Goal: Task Accomplishment & Management: Manage account settings

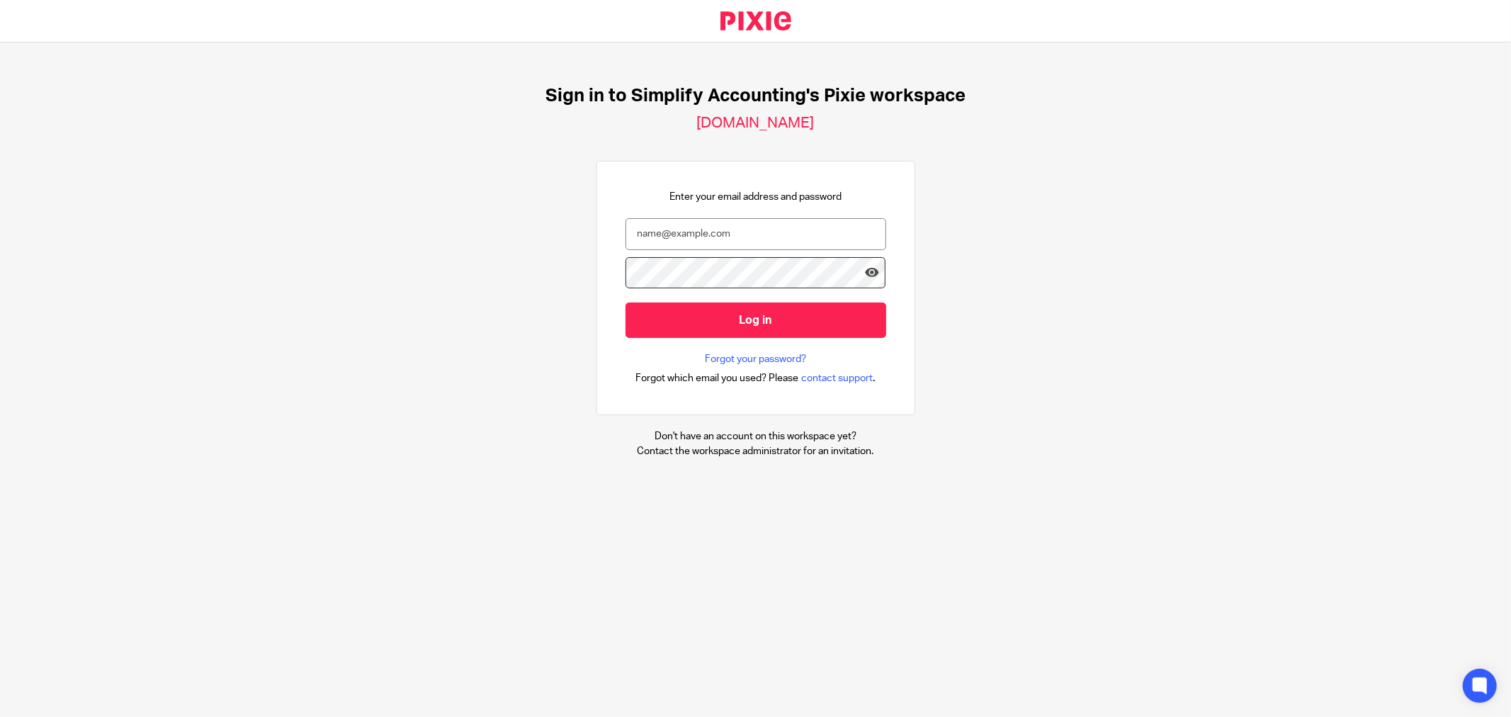
click at [1442, 236] on div "Sign in to Simplify Accounting's Pixie workspace simplify-accounting.usepixie.n…" at bounding box center [755, 271] width 1511 height 458
type input "kelsey@simplifyaccounting.ca"
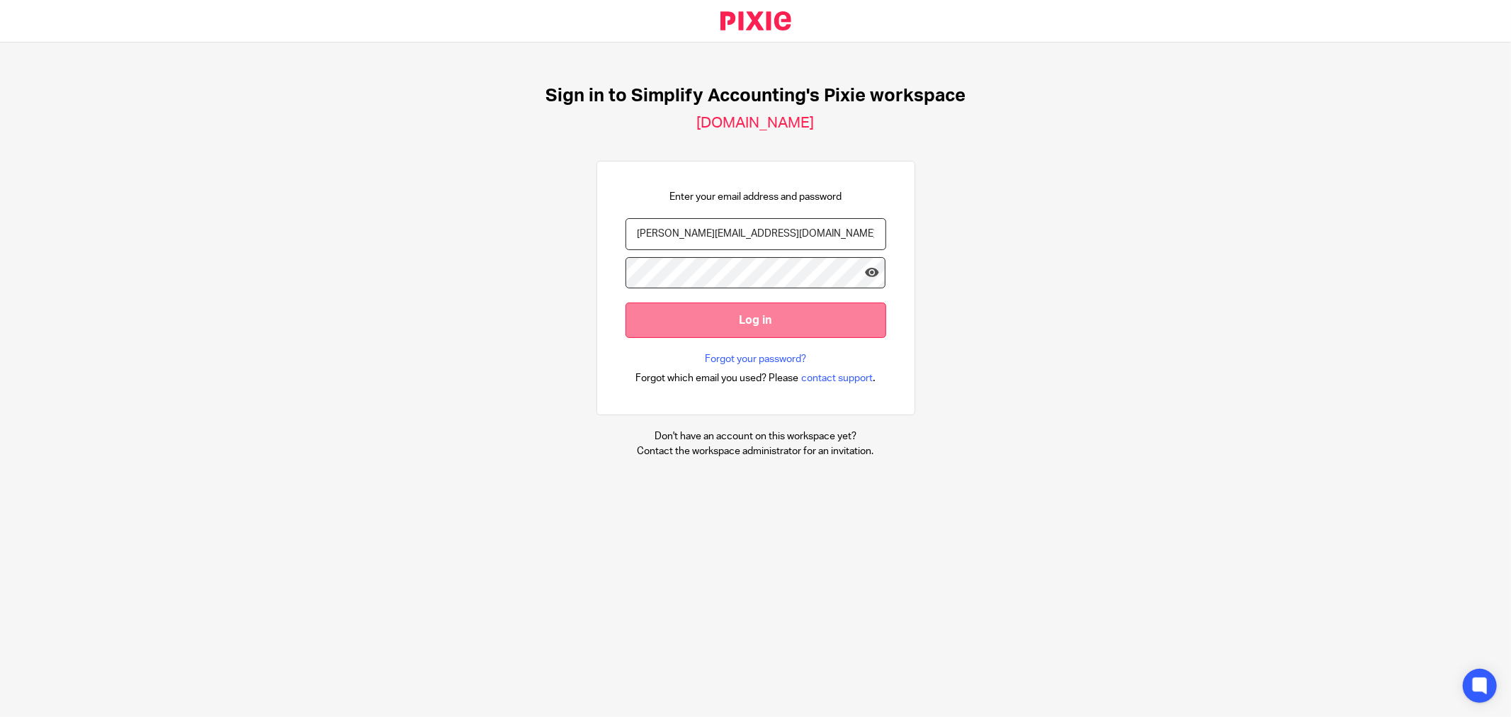
click at [628, 319] on input "Log in" at bounding box center [755, 319] width 261 height 35
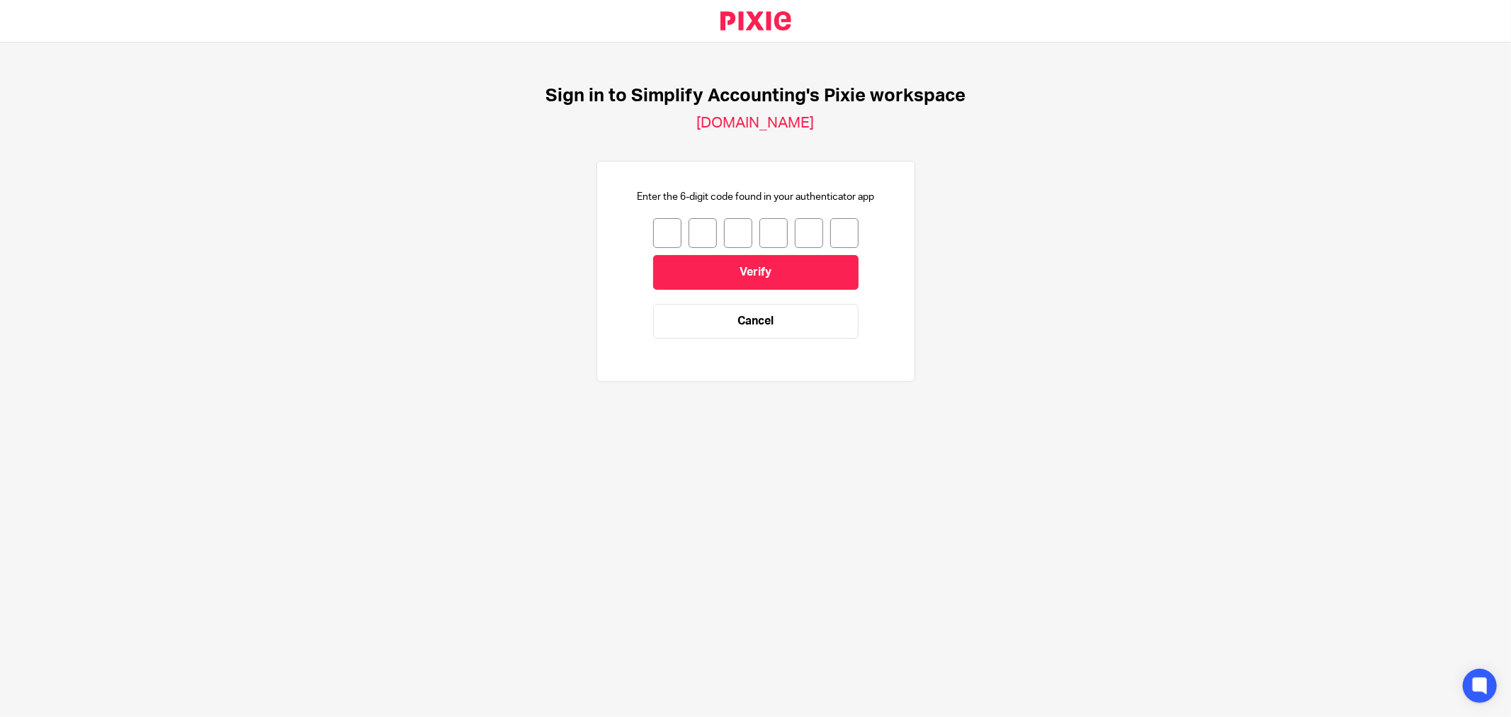
click at [653, 239] on input "number" at bounding box center [667, 233] width 28 height 30
type input "2"
type input "3"
type input "2"
type input "7"
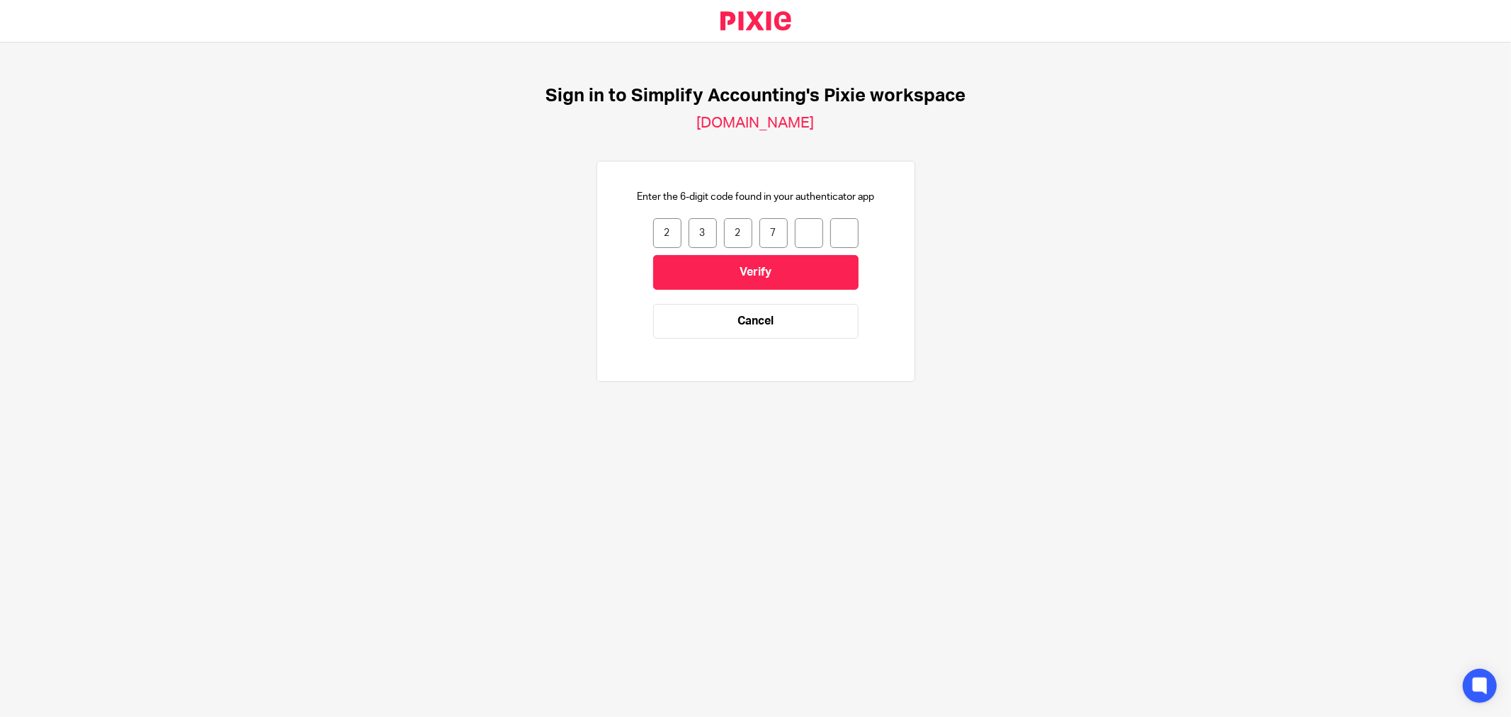
type input "7"
type input "9"
click at [712, 260] on input "Verify" at bounding box center [755, 272] width 205 height 35
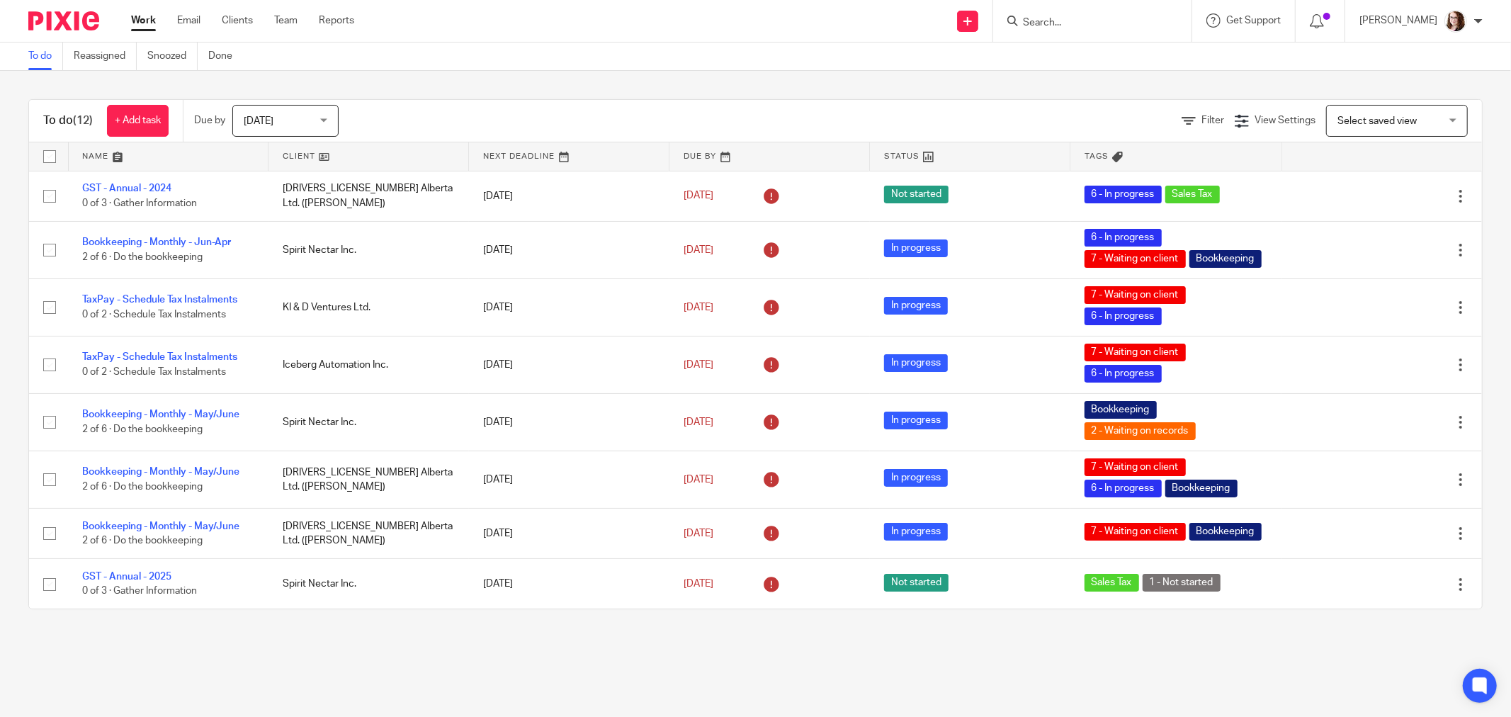
click at [1054, 18] on input "Search" at bounding box center [1084, 23] width 127 height 13
type input "aoa"
click button "submit" at bounding box center [0, 0] width 0 height 0
click at [1077, 51] on link at bounding box center [1170, 61] width 304 height 33
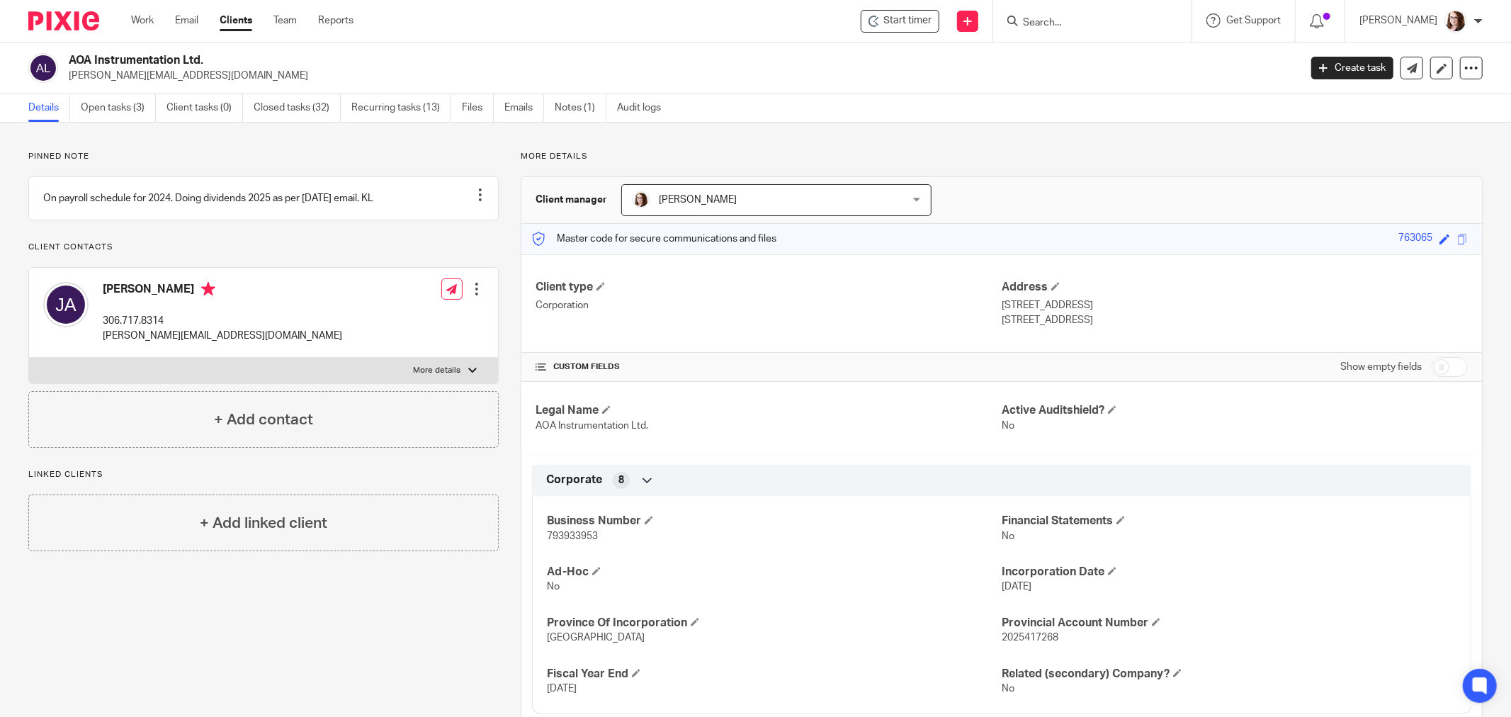
click at [305, 143] on div "Pinned note On payroll schedule for 2024. Doing dividends 2025 as per [DATE] em…" at bounding box center [755, 668] width 1511 height 1091
click at [86, 103] on link "Open tasks (3)" at bounding box center [118, 108] width 75 height 28
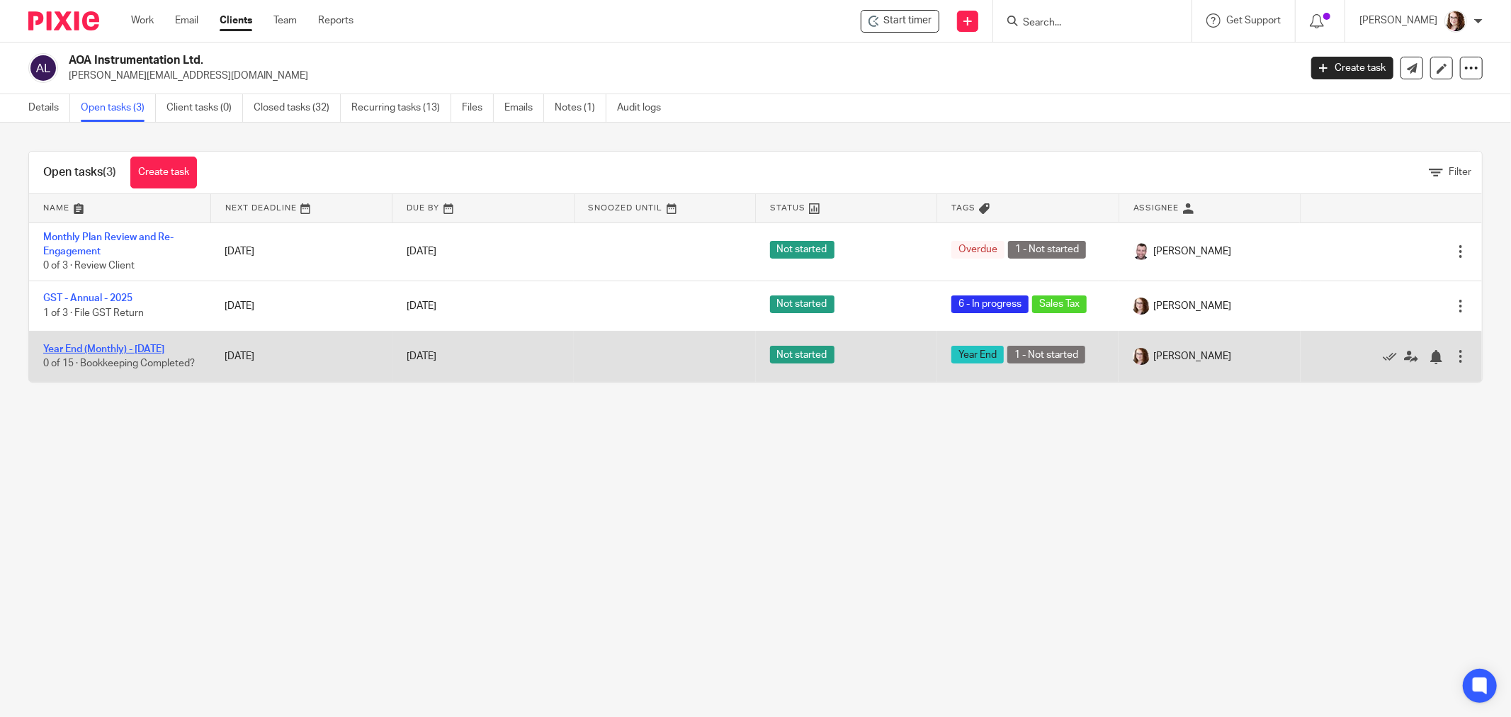
click at [92, 351] on link "Year End (Monthly) - [DATE]" at bounding box center [103, 349] width 121 height 10
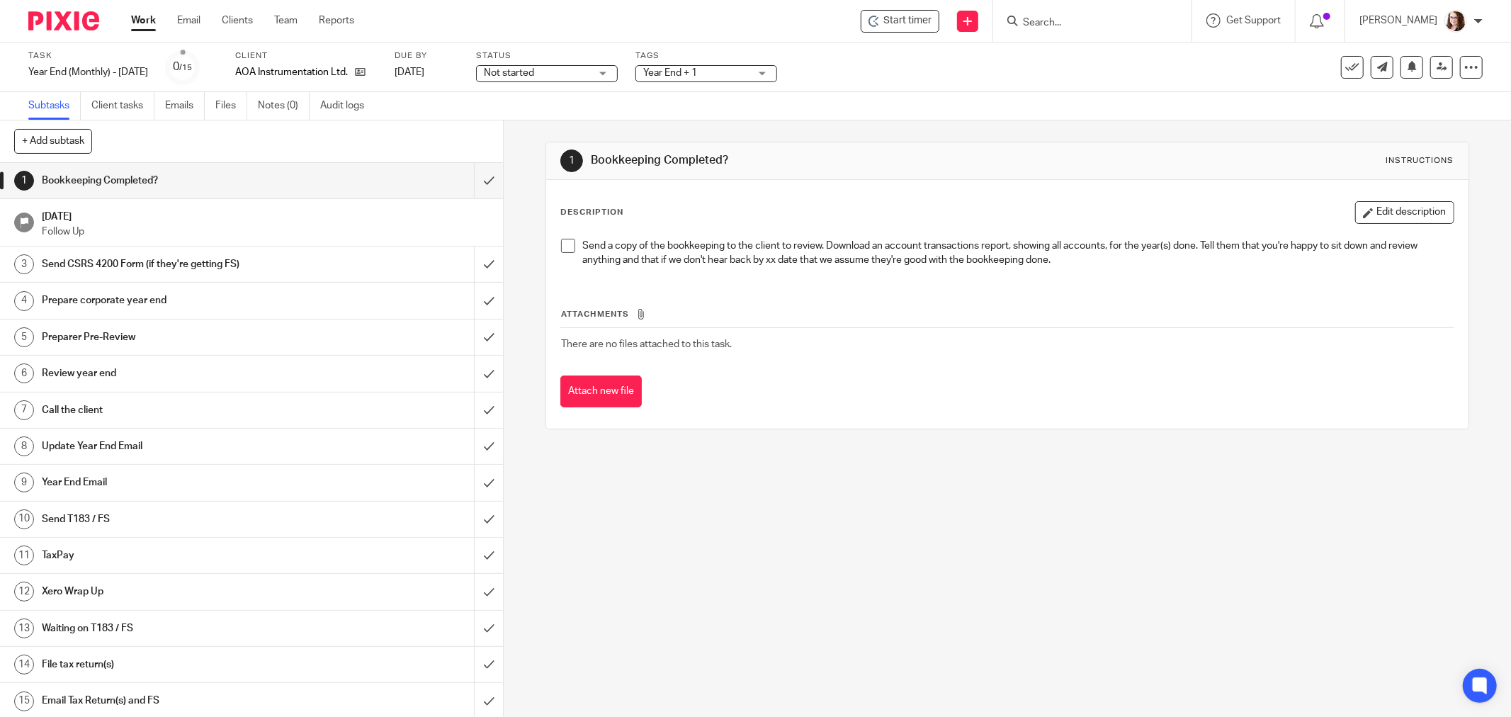
click at [562, 248] on span at bounding box center [568, 246] width 14 height 14
click at [1395, 215] on button "Edit description" at bounding box center [1404, 212] width 99 height 23
click at [1128, 275] on div "Send a copy of the bookkeeping to the client to review. Download an account tra…" at bounding box center [1007, 255] width 907 height 47
click at [1355, 212] on button "Edit description" at bounding box center [1404, 212] width 99 height 23
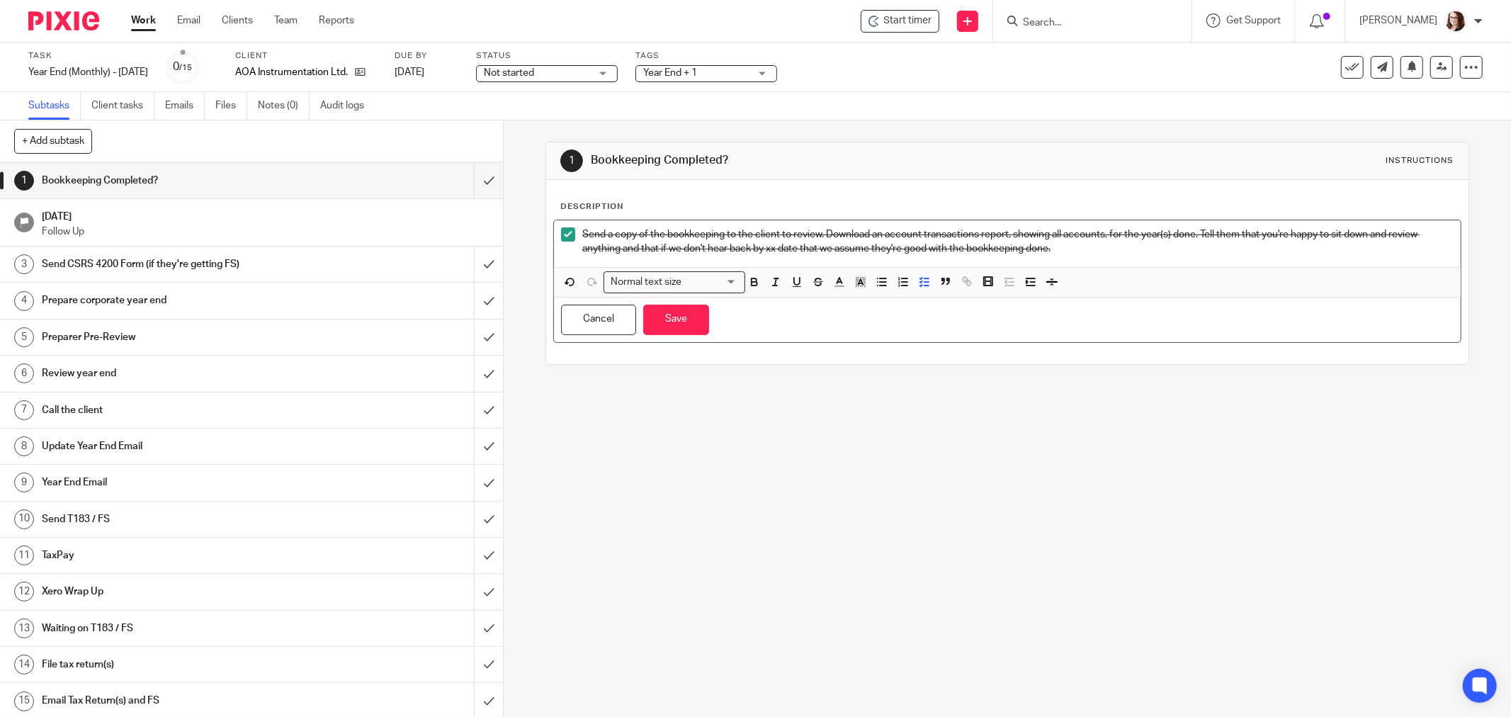
click at [1130, 251] on p "Send a copy of the bookkeeping to the client to review. Download an account tra…" at bounding box center [1017, 241] width 871 height 29
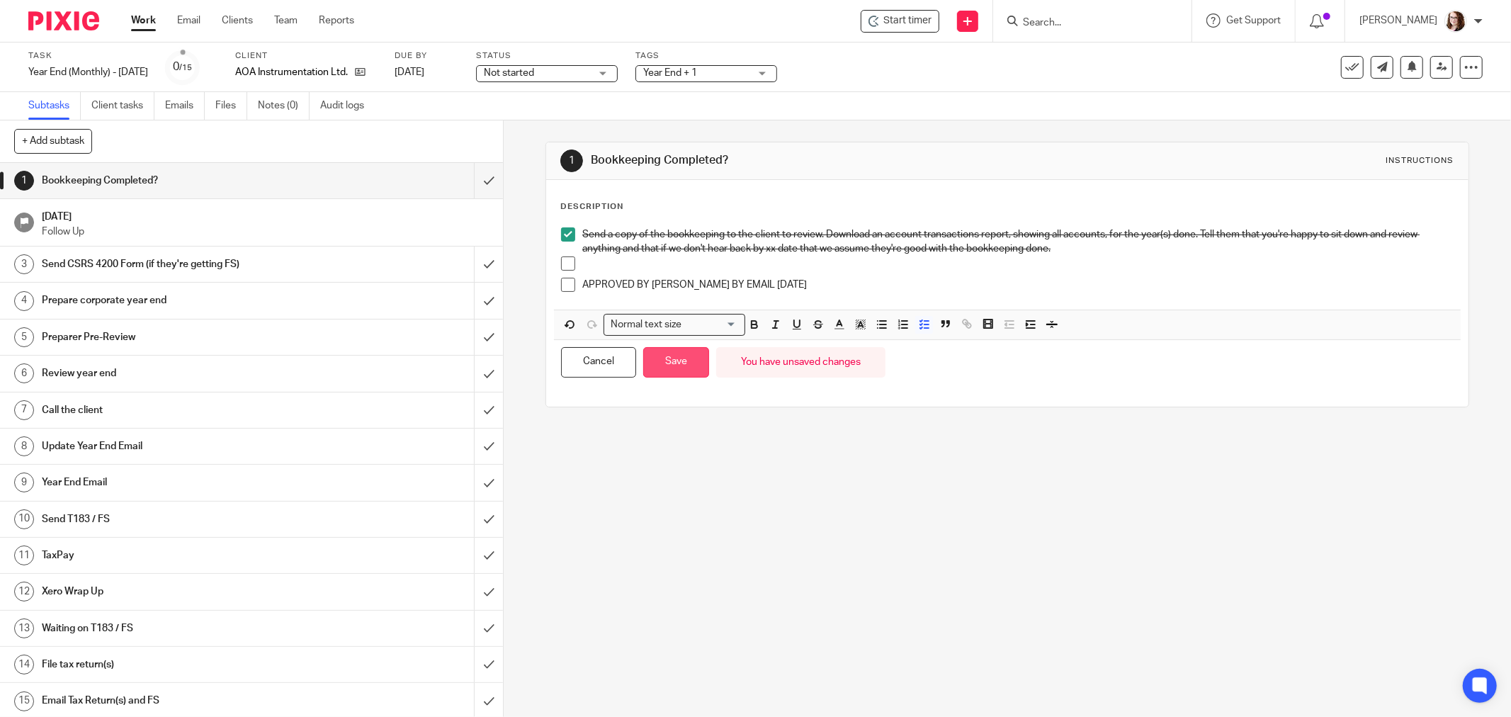
click at [643, 369] on button "Save" at bounding box center [676, 362] width 66 height 30
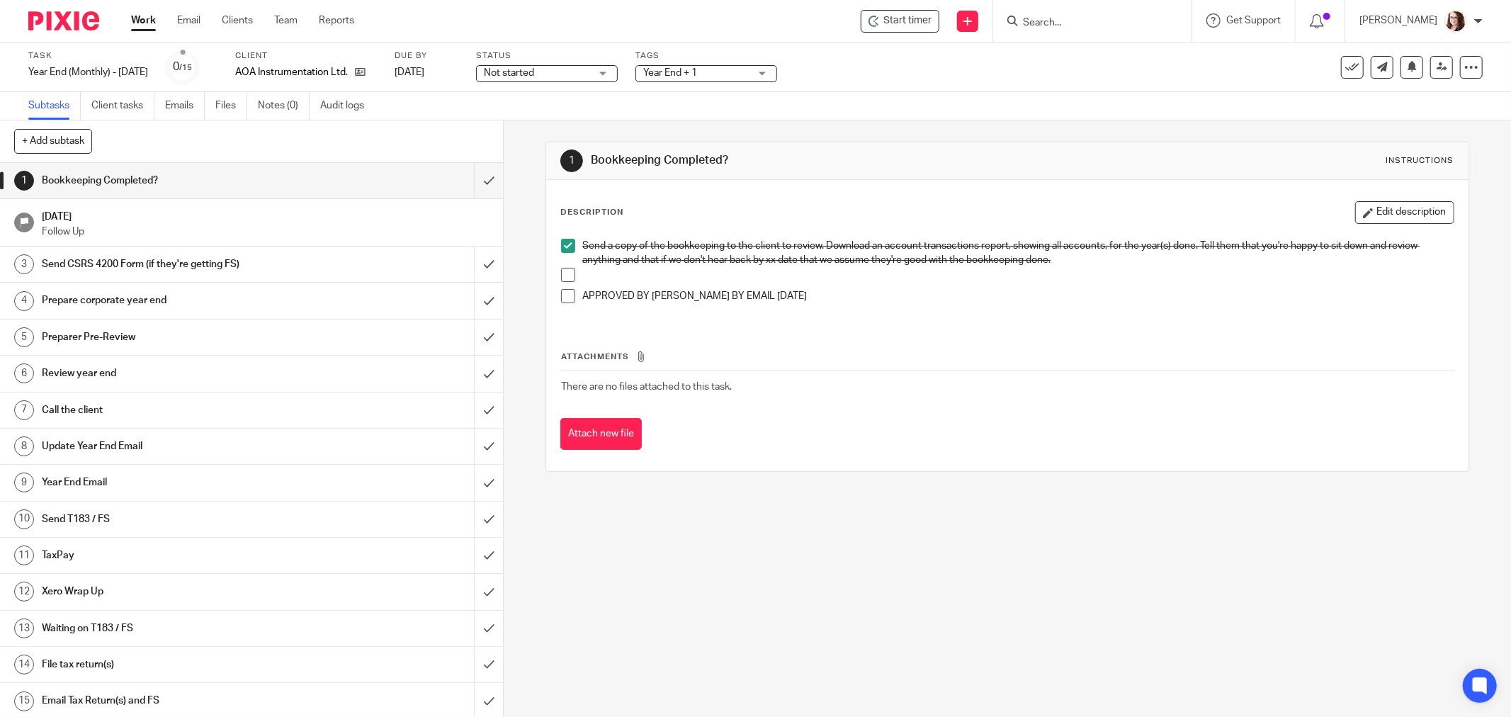
click at [706, 79] on span "Year End + 1" at bounding box center [696, 73] width 106 height 15
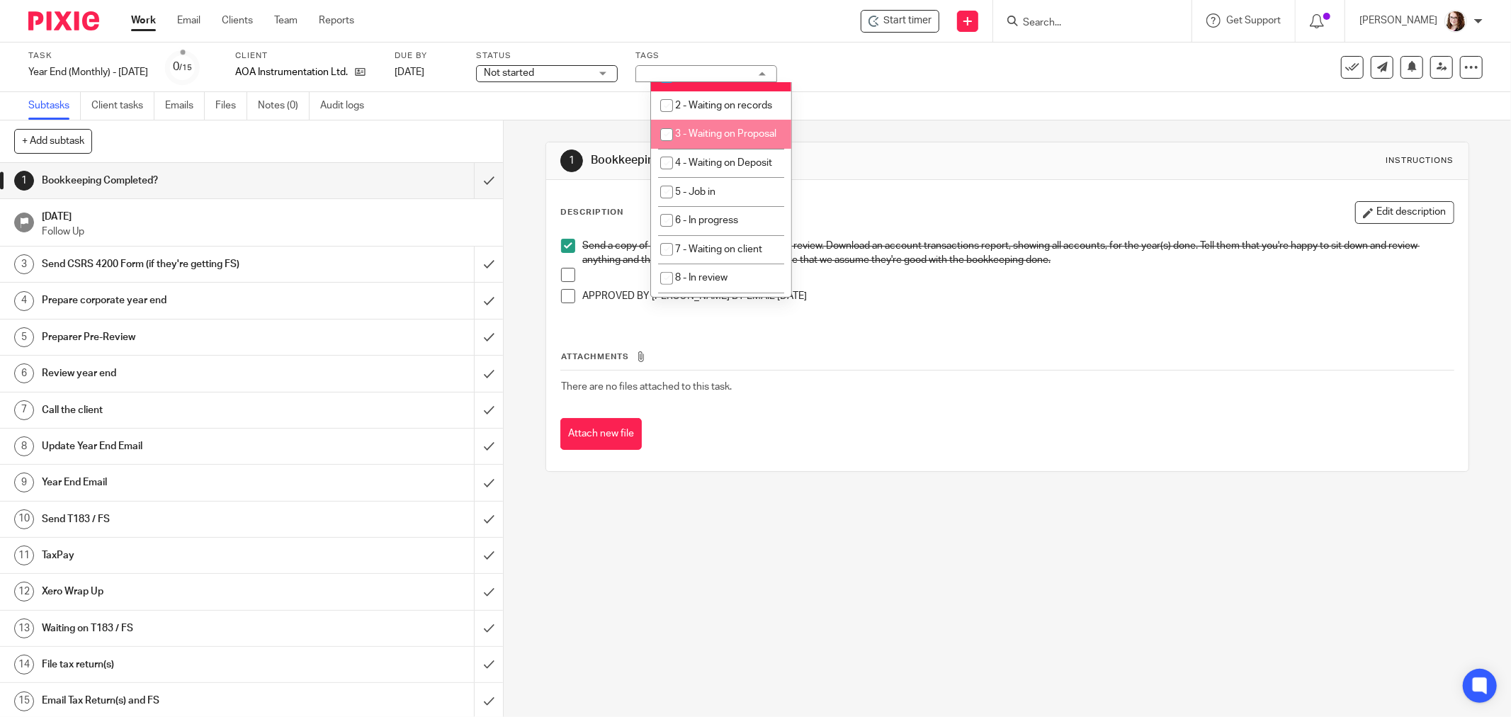
scroll to position [314, 0]
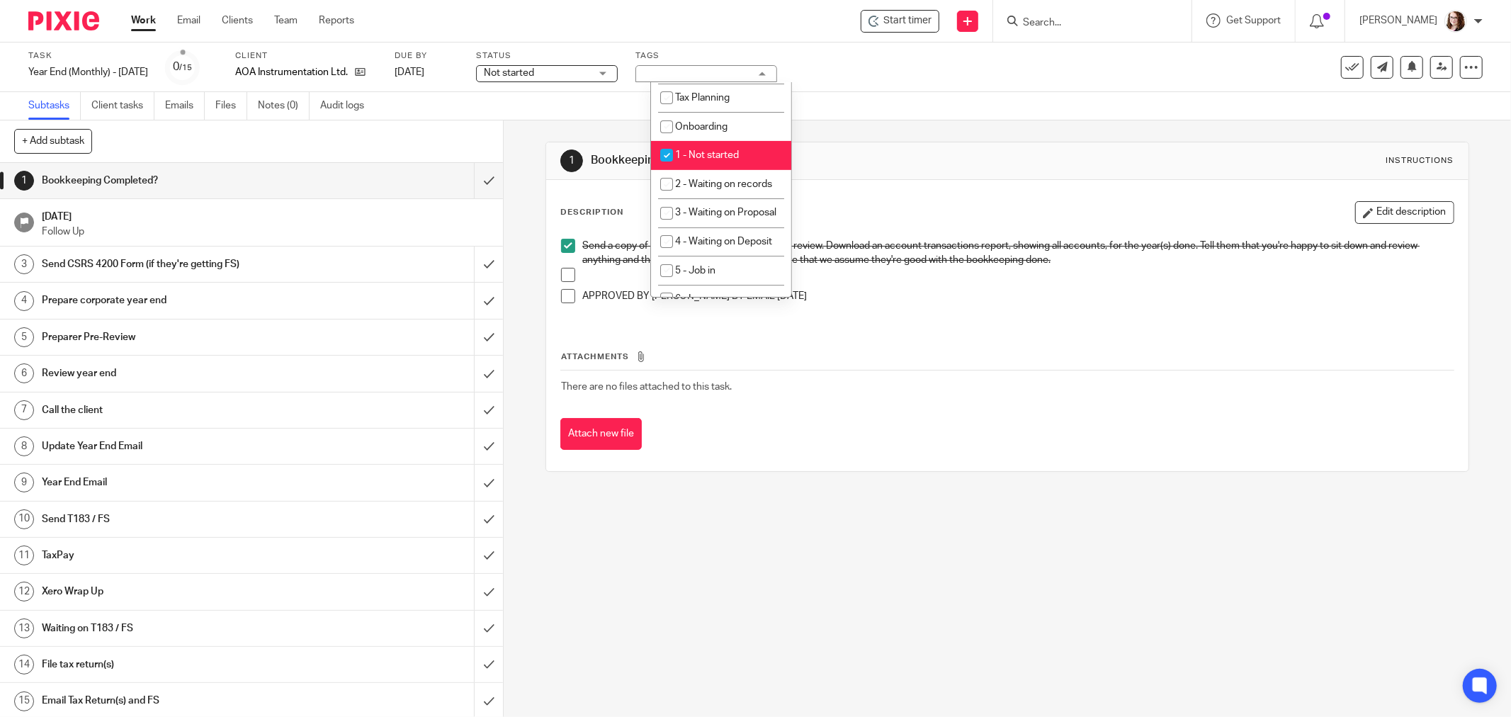
click at [695, 159] on span "1 - Not started" at bounding box center [707, 155] width 64 height 10
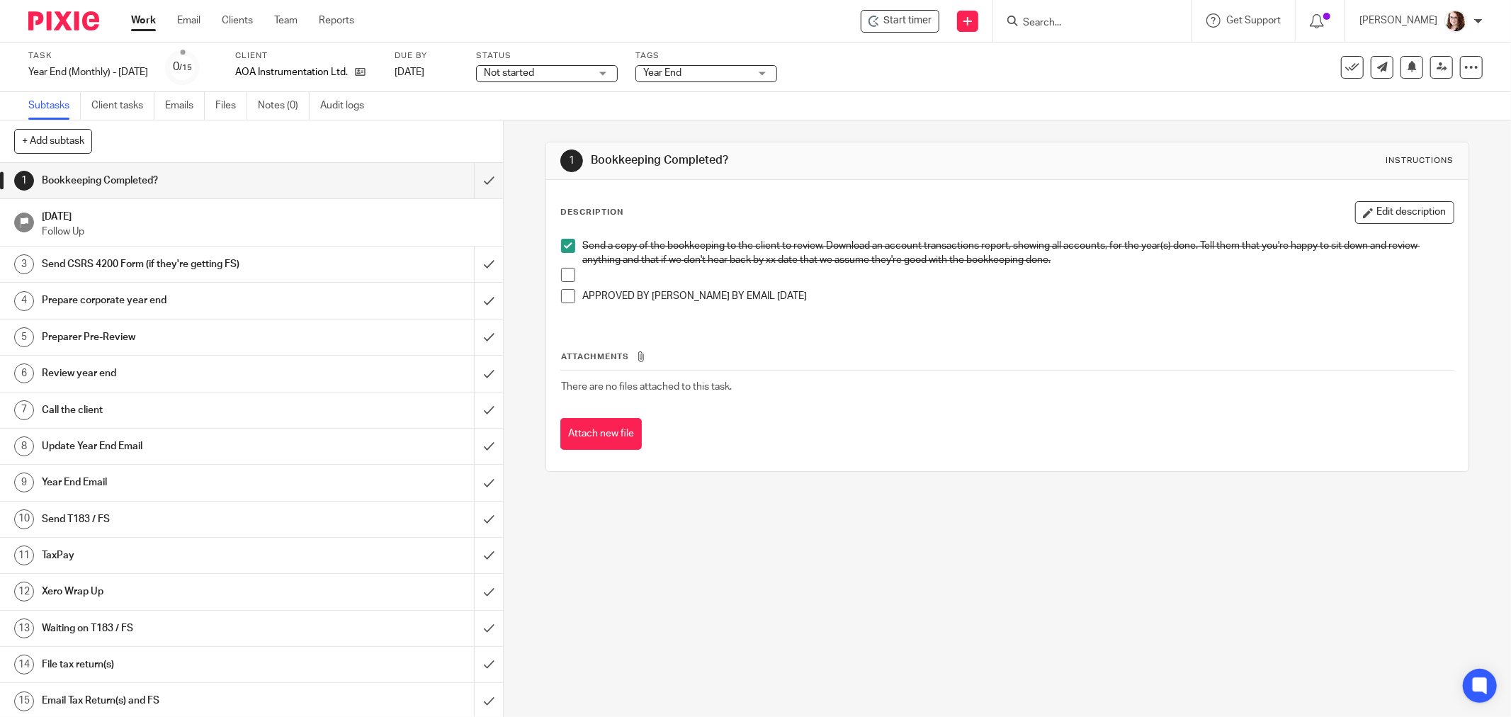
click at [890, 486] on div "1 Bookkeeping Completed? Instructions Description Edit description Send a copy …" at bounding box center [1007, 306] width 924 height 373
click at [732, 610] on div "1 Bookkeeping Completed? Instructions Description Edit description Send a copy …" at bounding box center [1007, 418] width 1007 height 596
click at [680, 74] on span "Year End" at bounding box center [662, 73] width 38 height 10
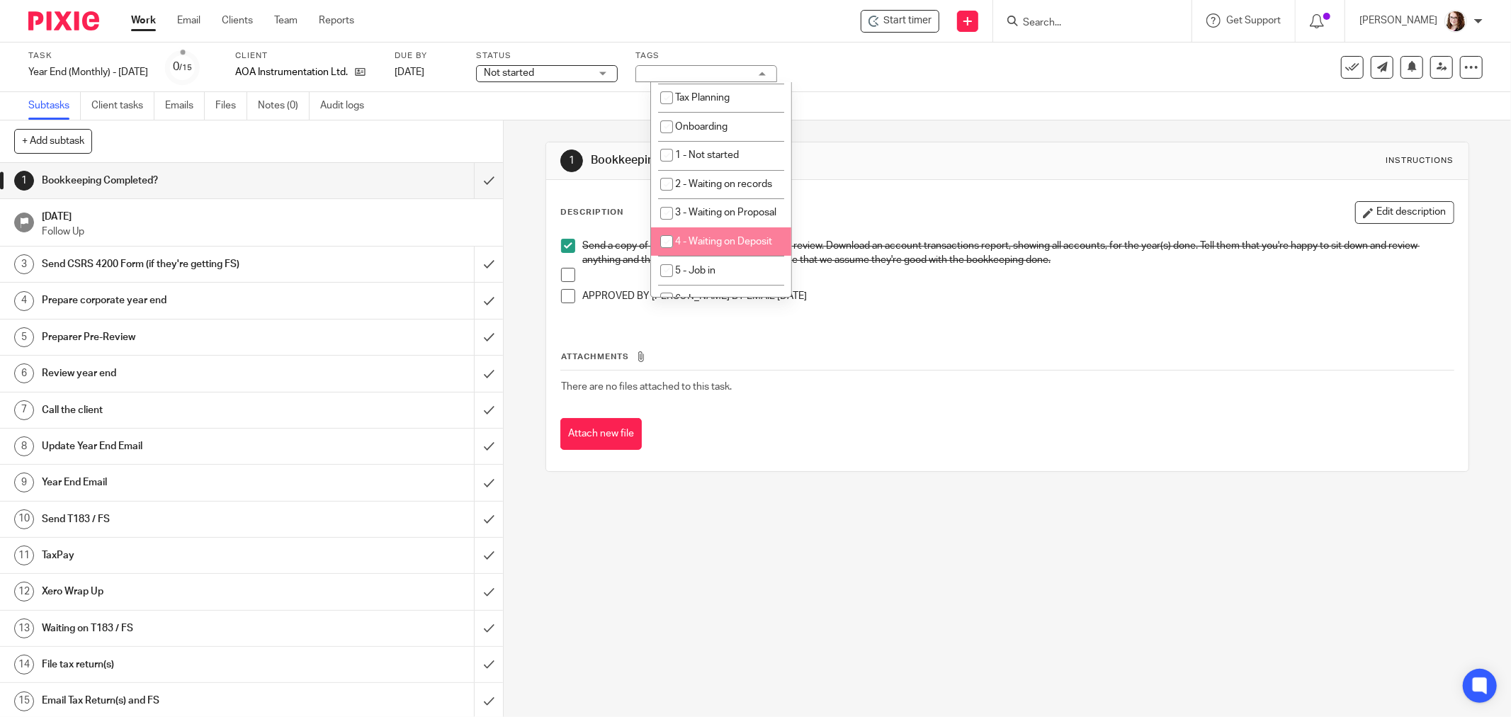
scroll to position [236, 0]
click at [737, 237] on span "1 - Not started" at bounding box center [707, 234] width 64 height 10
checkbox input "true"
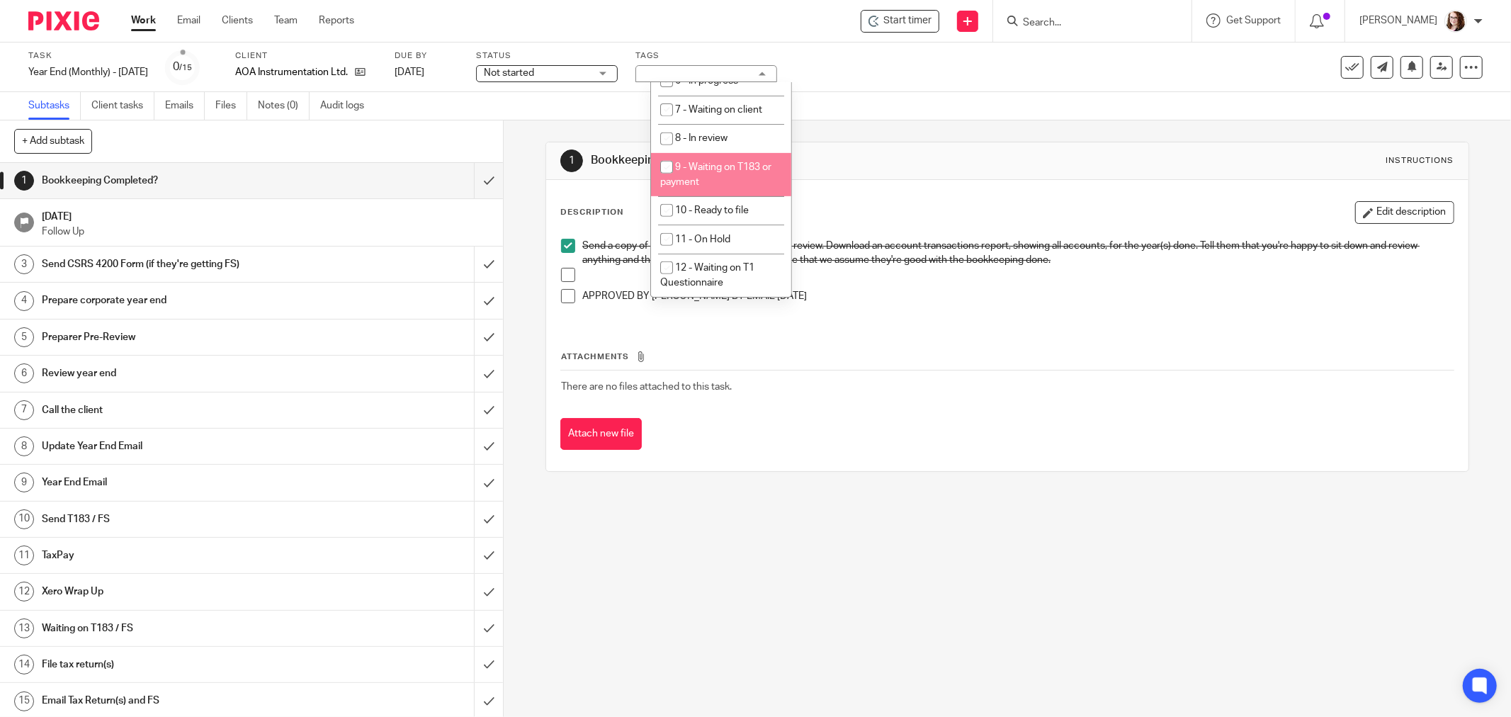
scroll to position [586, 0]
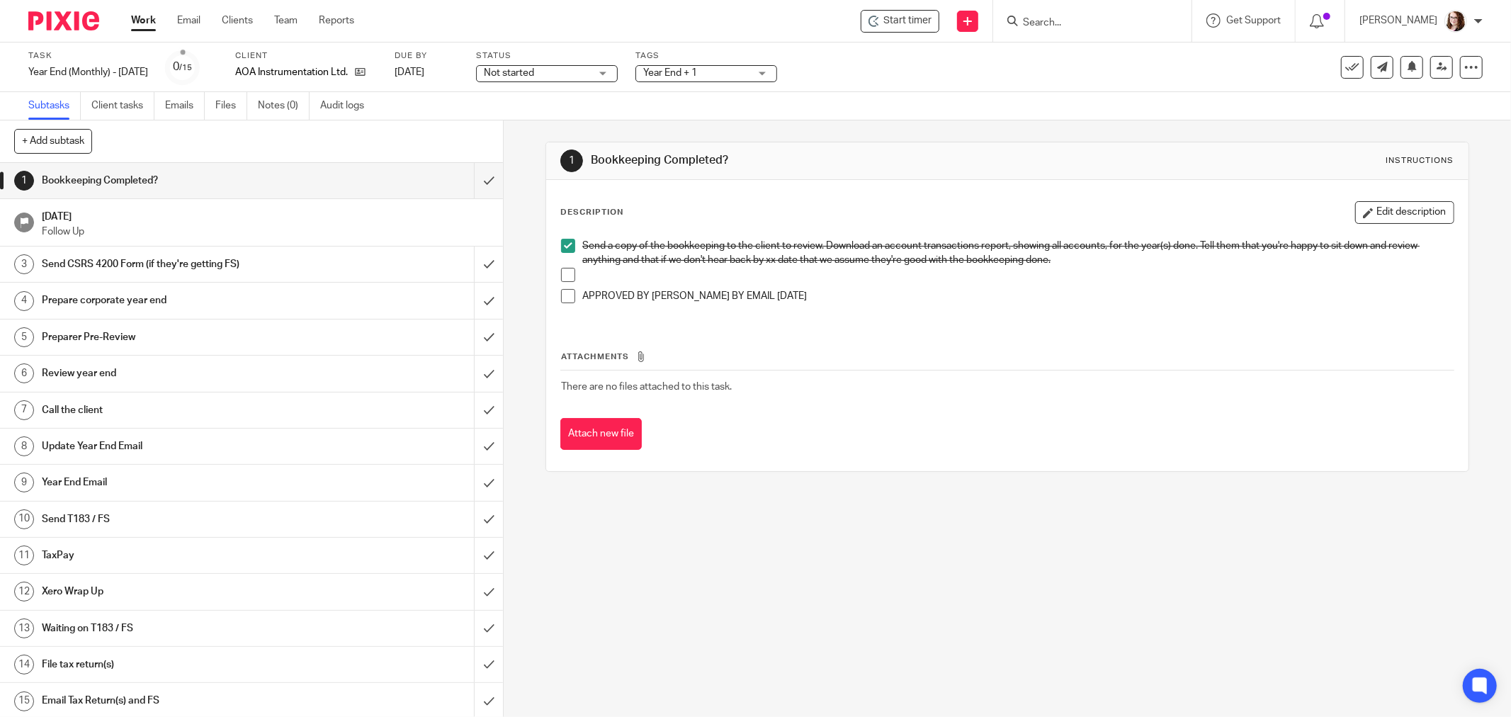
click at [798, 523] on div "1 Bookkeeping Completed? Instructions Description Edit description Send a copy …" at bounding box center [1007, 418] width 1007 height 596
click at [1430, 72] on link at bounding box center [1441, 67] width 23 height 23
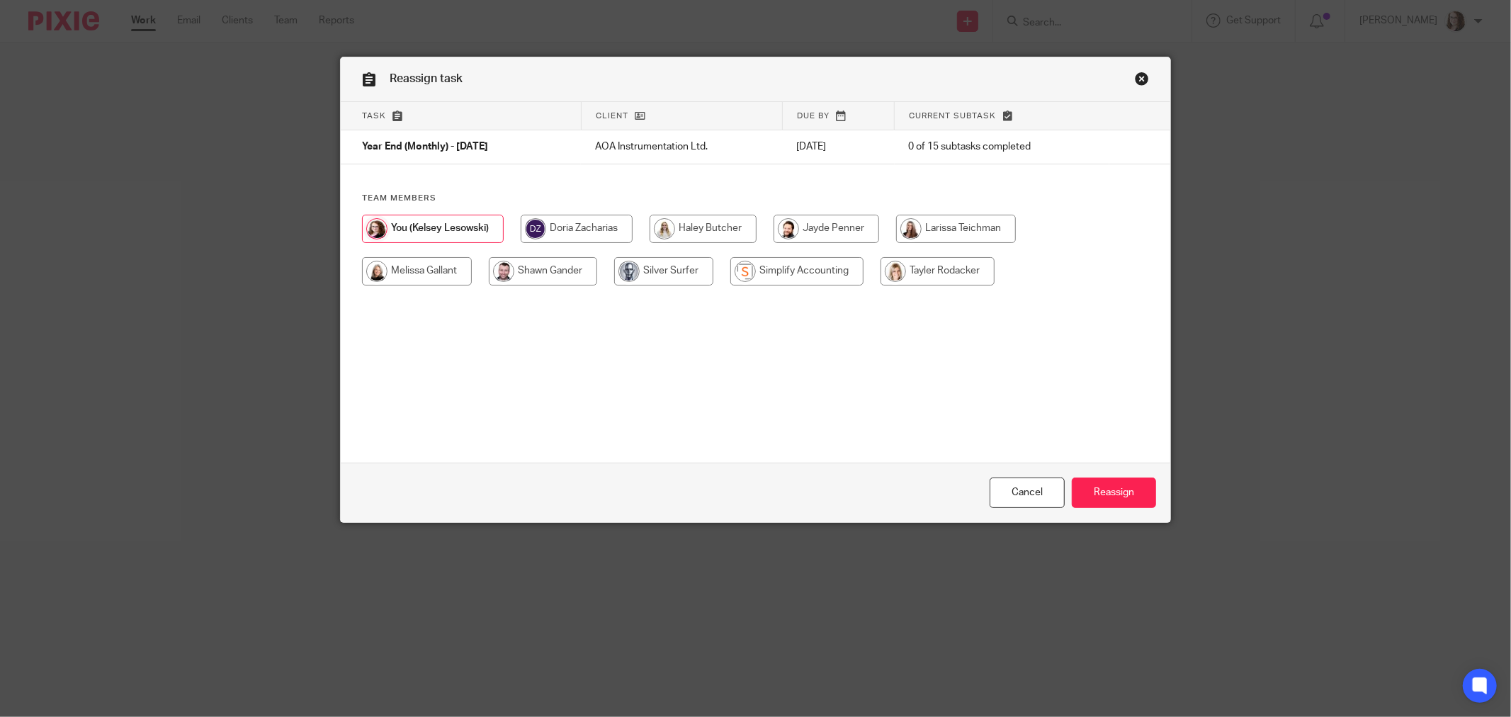
click at [942, 265] on input "radio" at bounding box center [937, 271] width 114 height 28
radio input "true"
click at [1111, 501] on input "Reassign" at bounding box center [1114, 492] width 84 height 30
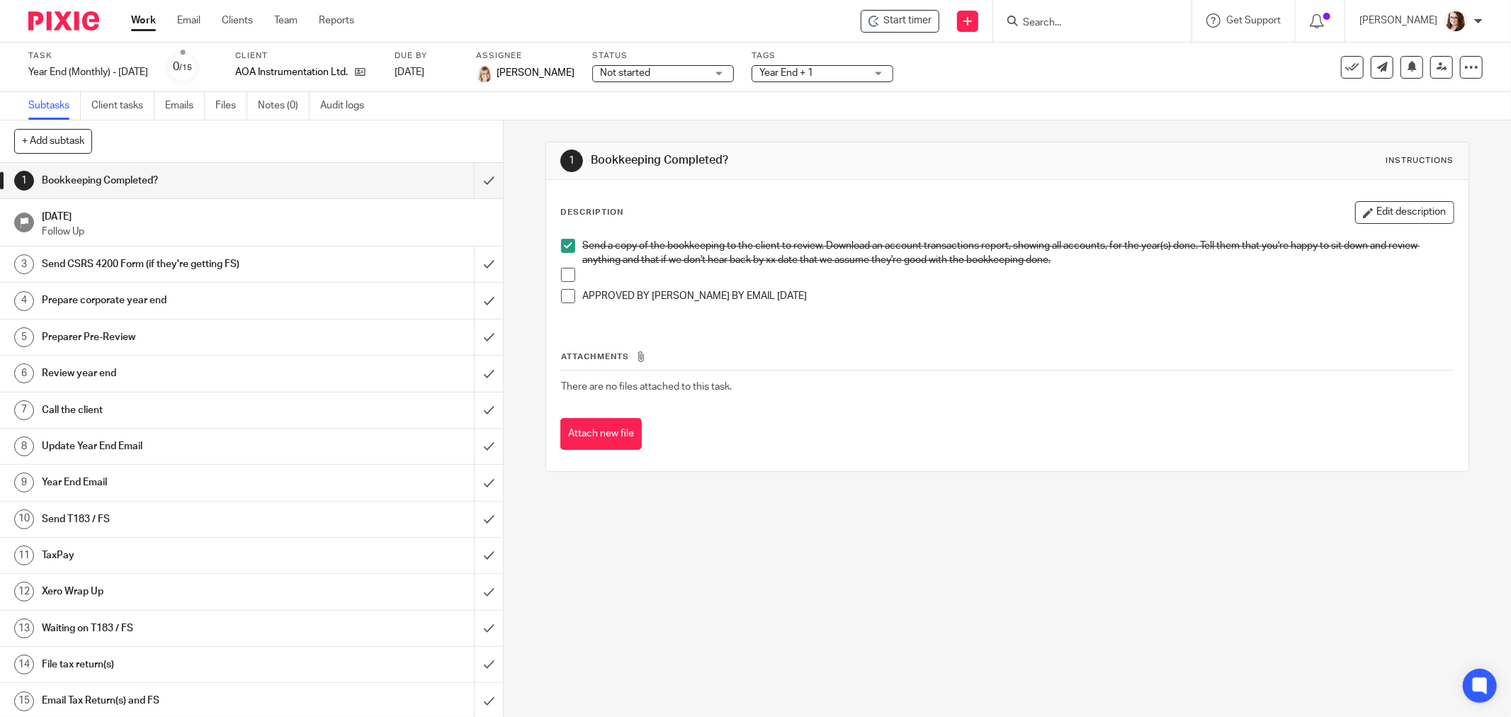
click at [671, 620] on div "1 Bookkeeping Completed? Instructions Description Edit description Send a copy …" at bounding box center [1007, 418] width 1007 height 596
